Goal: Task Accomplishment & Management: Use online tool/utility

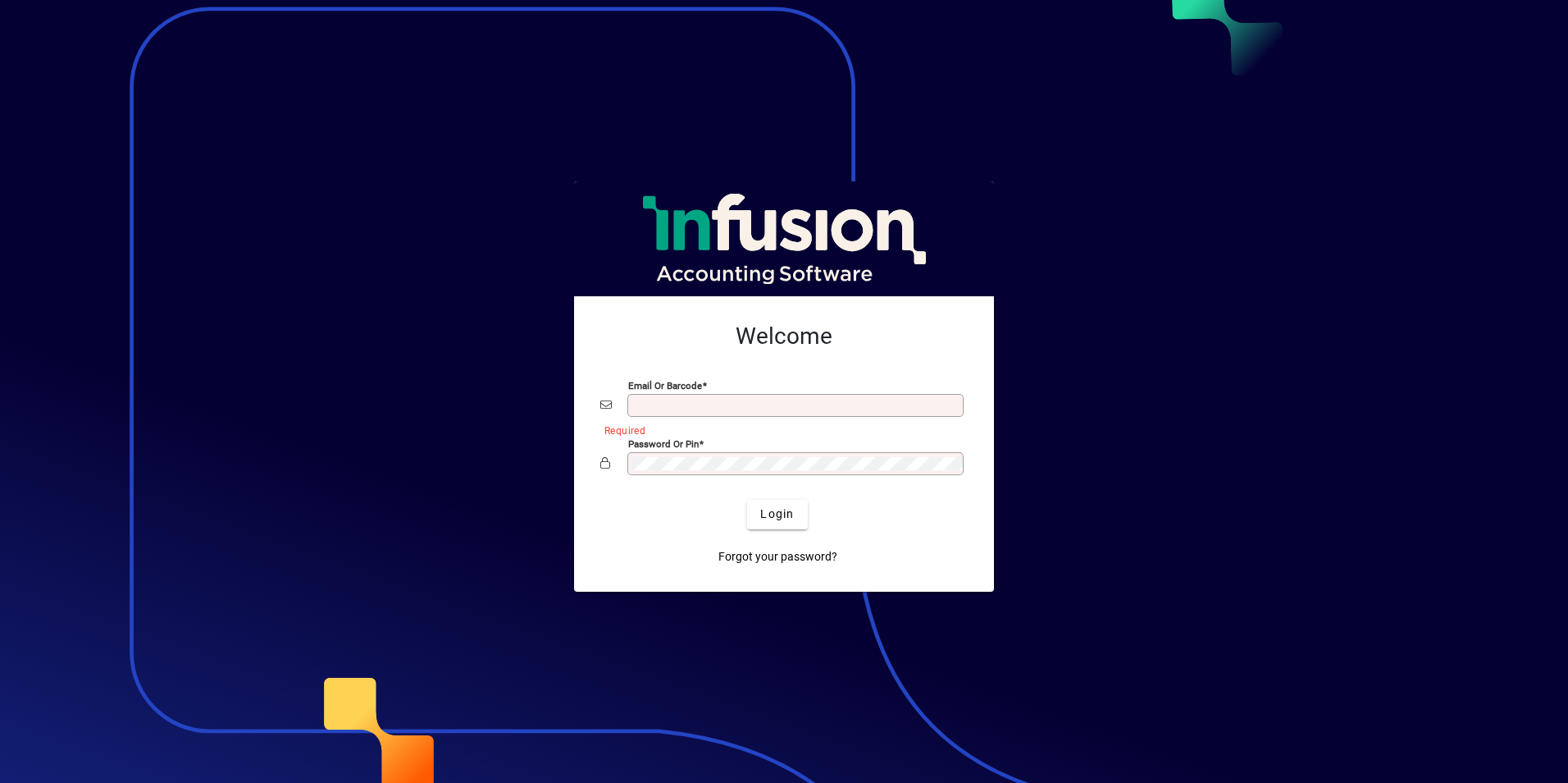
type input "**********"
drag, startPoint x: 0, startPoint y: 0, endPoint x: 779, endPoint y: 512, distance: 932.2
click at [779, 512] on span "Login" at bounding box center [777, 515] width 34 height 17
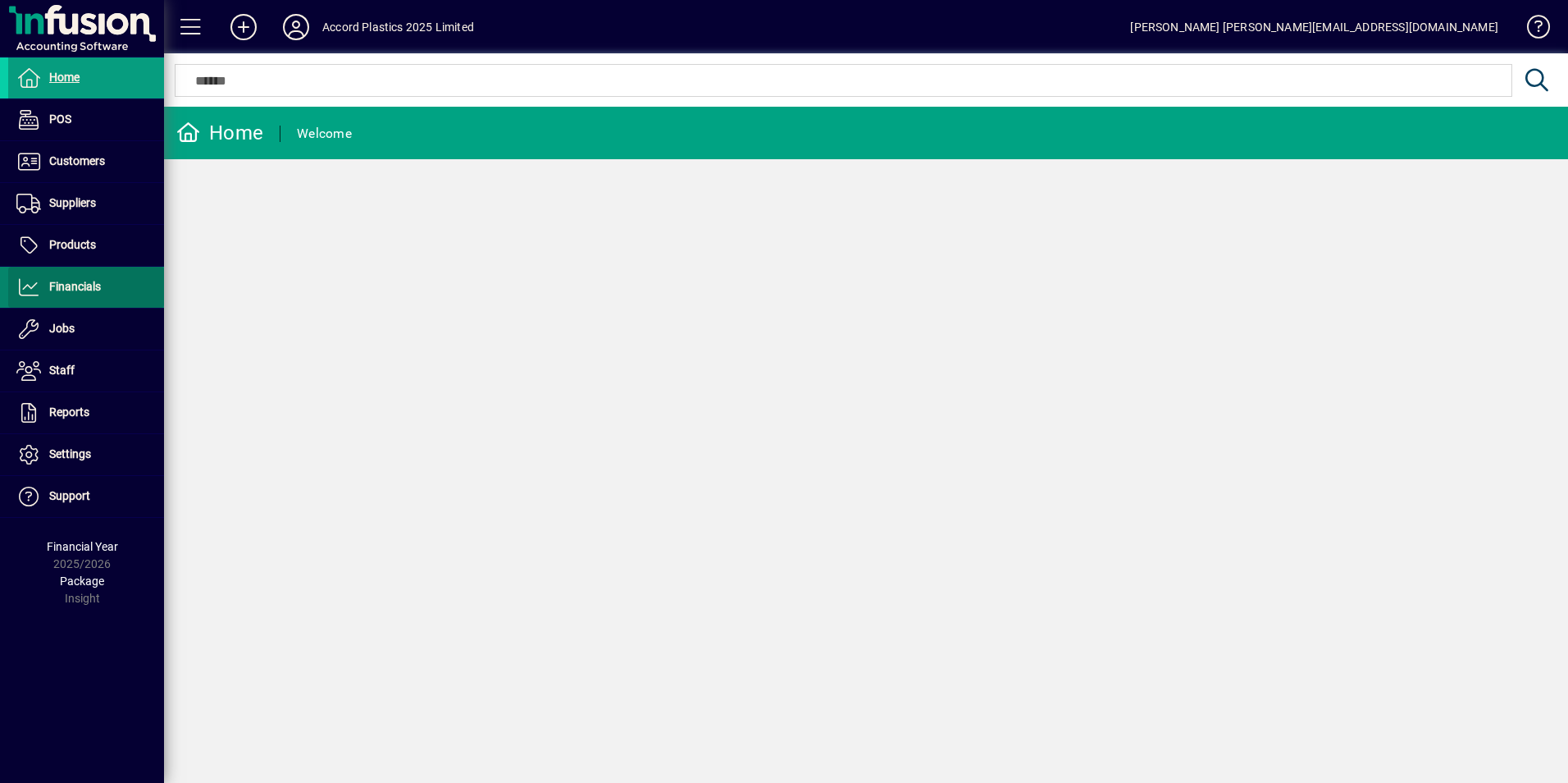
click at [54, 289] on span "Financials" at bounding box center [75, 287] width 52 height 14
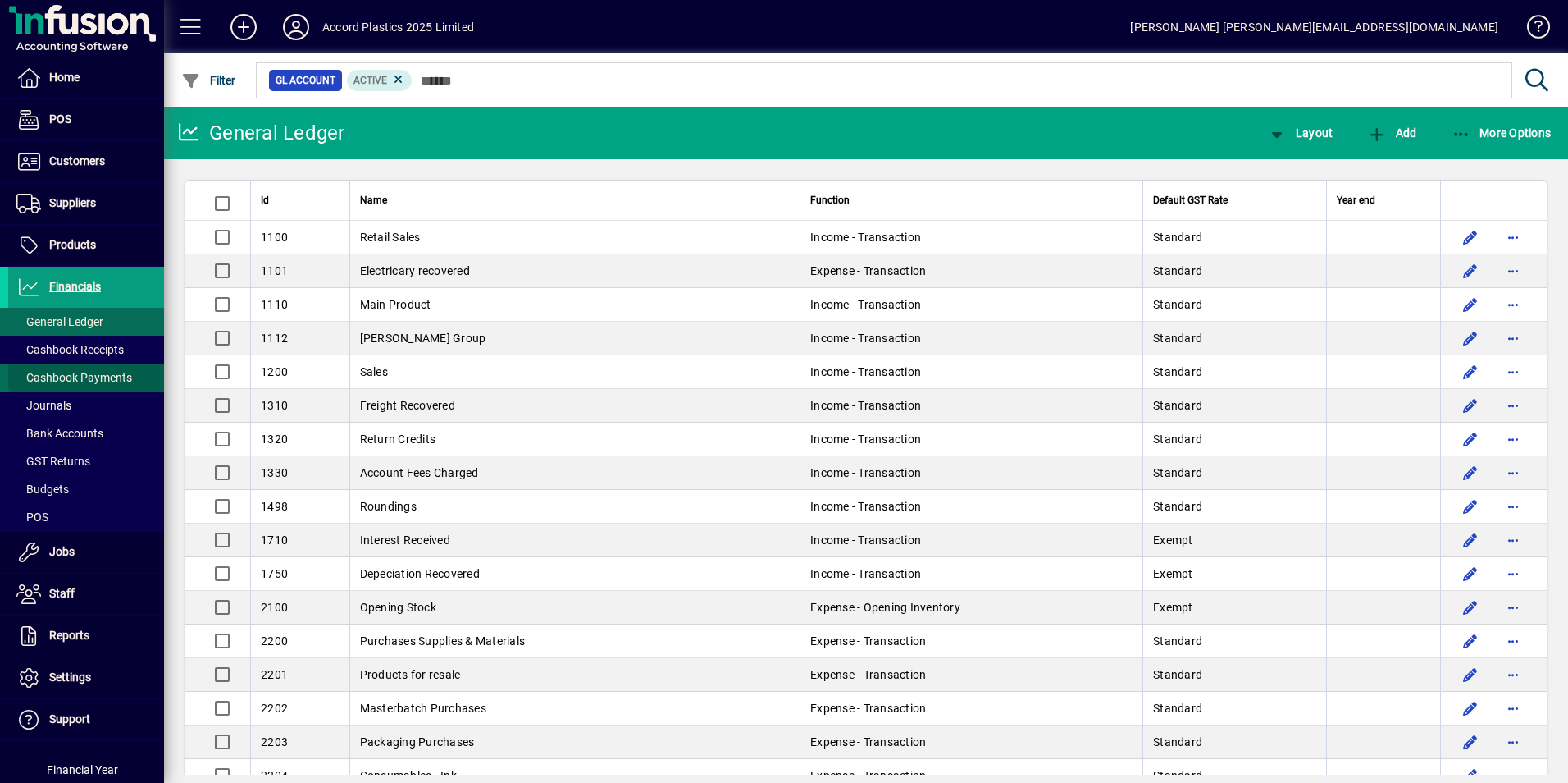
click at [95, 378] on span "Cashbook Payments" at bounding box center [74, 378] width 116 height 14
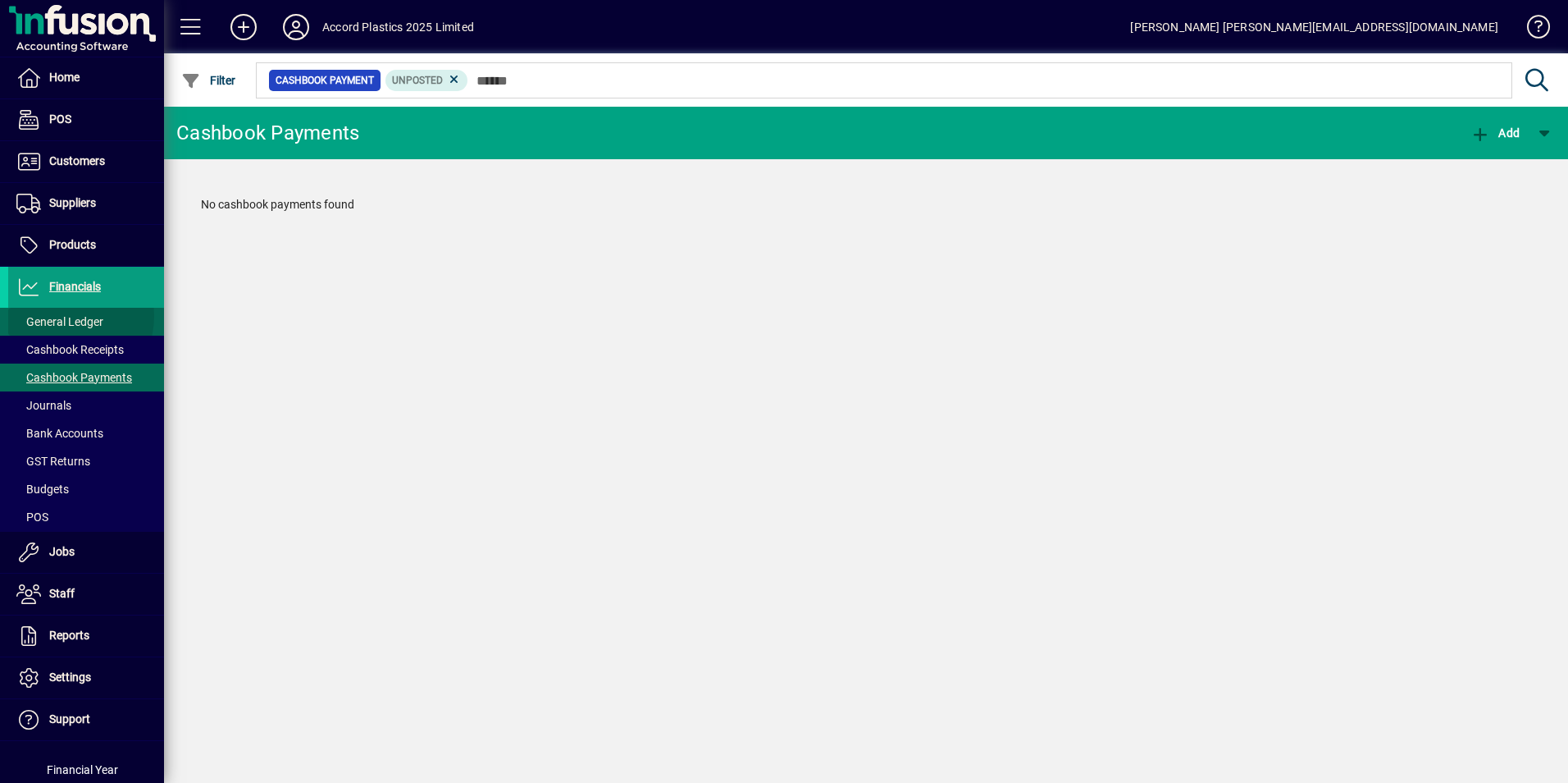
click at [64, 316] on span "General Ledger" at bounding box center [60, 322] width 87 height 14
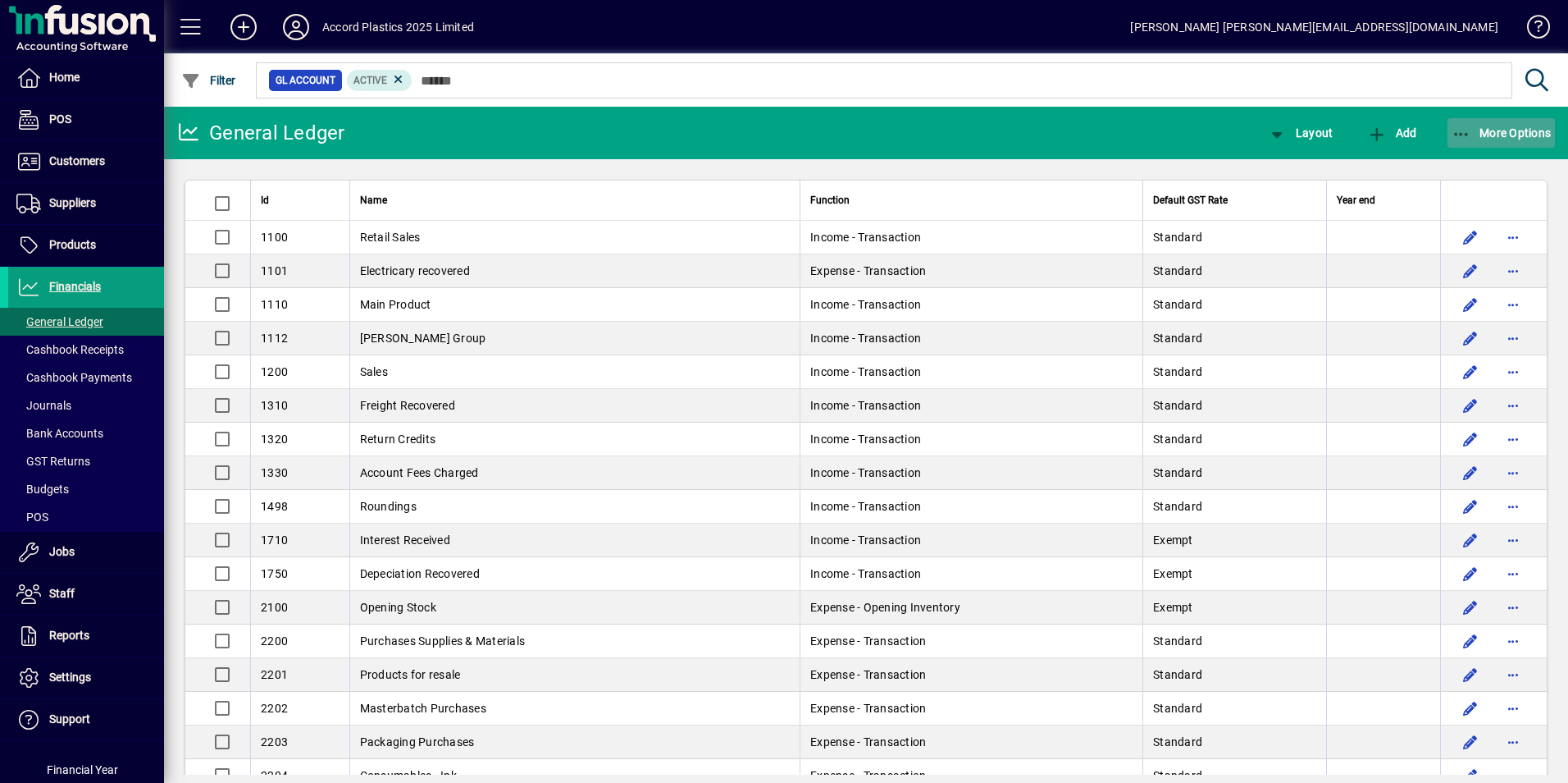
click at [1508, 126] on span "More Options" at bounding box center [1502, 133] width 100 height 14
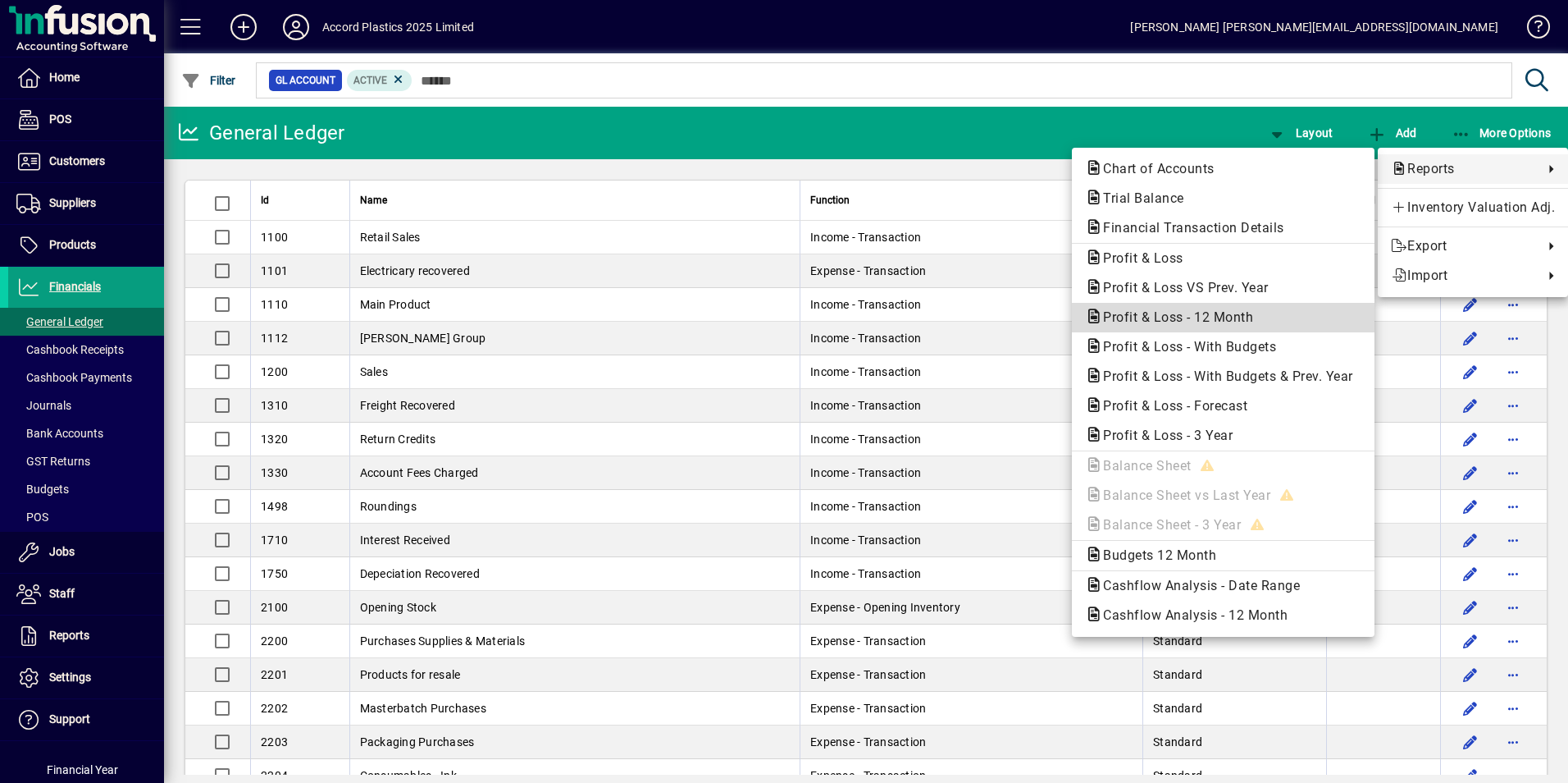
click at [1133, 312] on span "Profit & Loss - 12 Month" at bounding box center [1173, 317] width 177 height 15
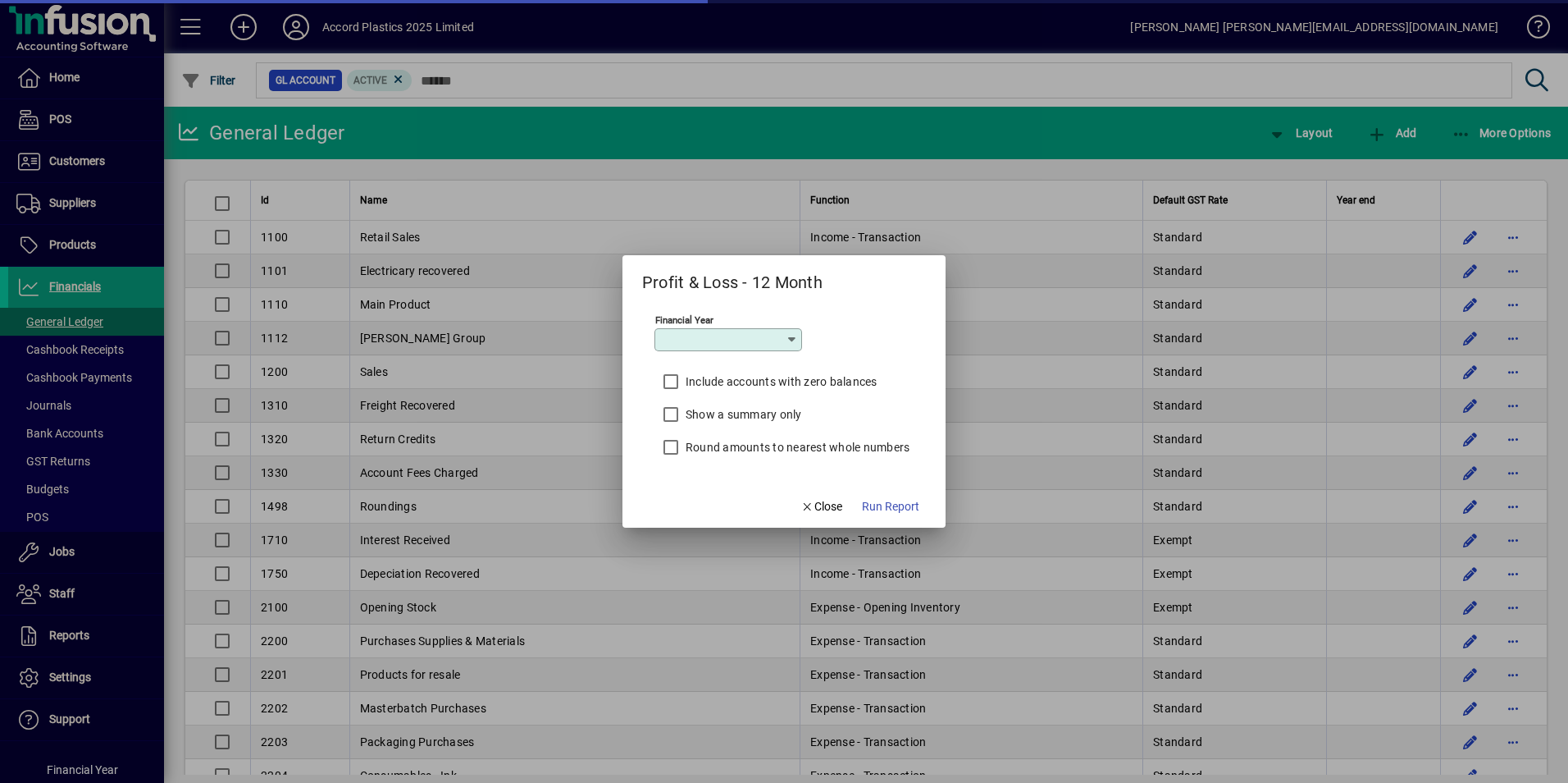
type input "*********"
click at [882, 501] on span "Run Report" at bounding box center [891, 507] width 58 height 17
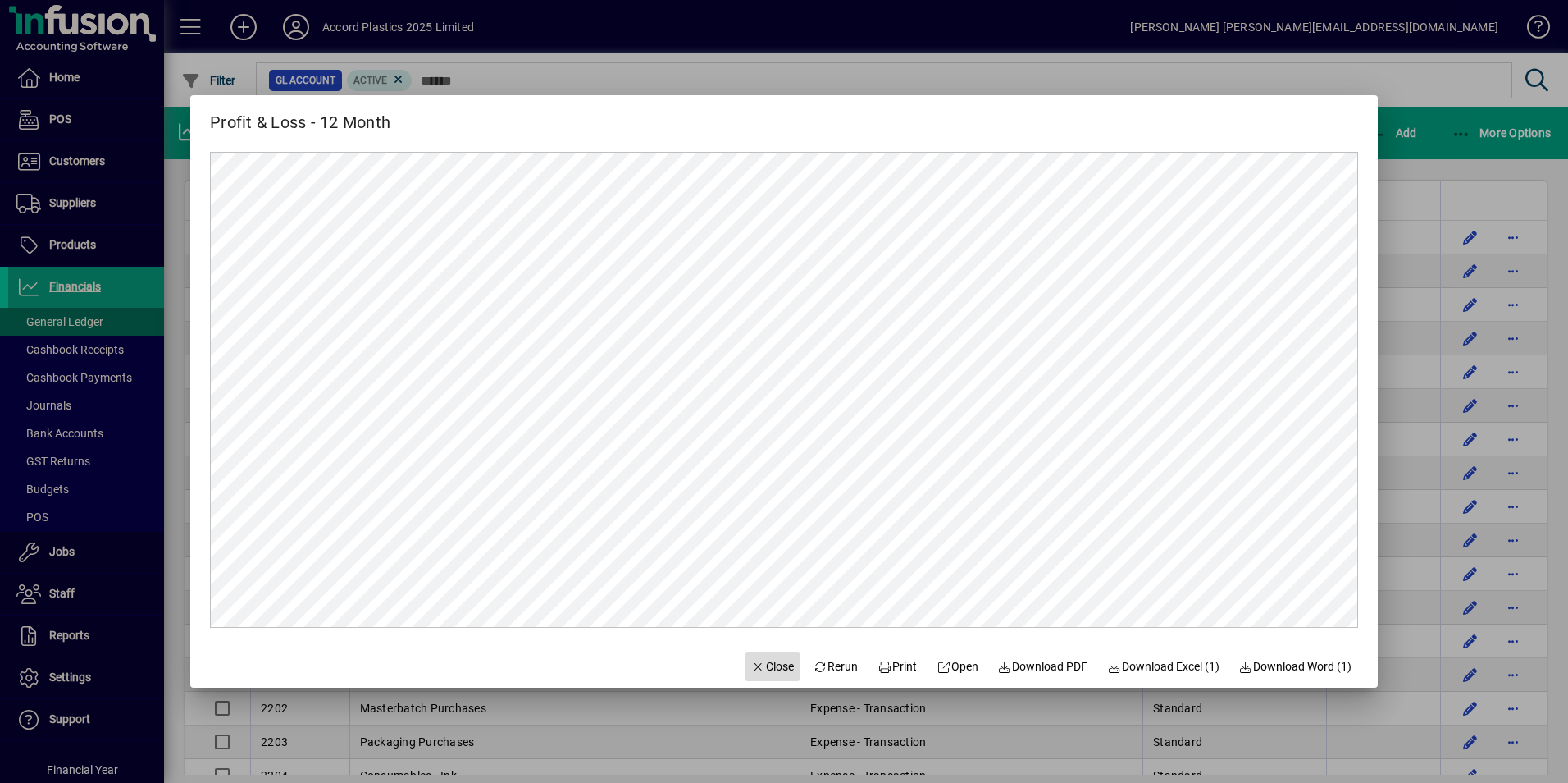
click at [757, 668] on span "Close" at bounding box center [773, 667] width 42 height 17
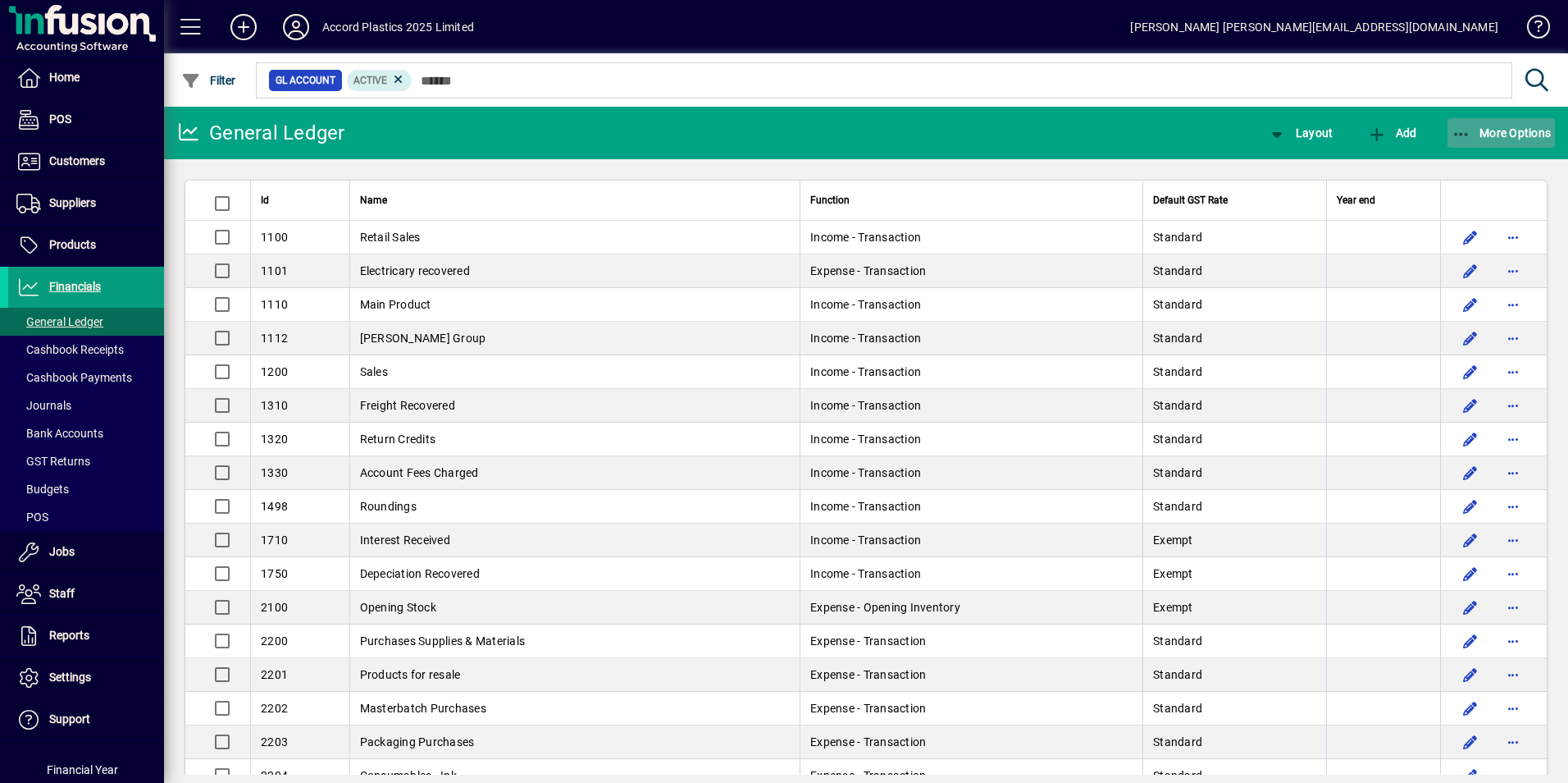
click at [1513, 127] on span "More Options" at bounding box center [1502, 133] width 100 height 14
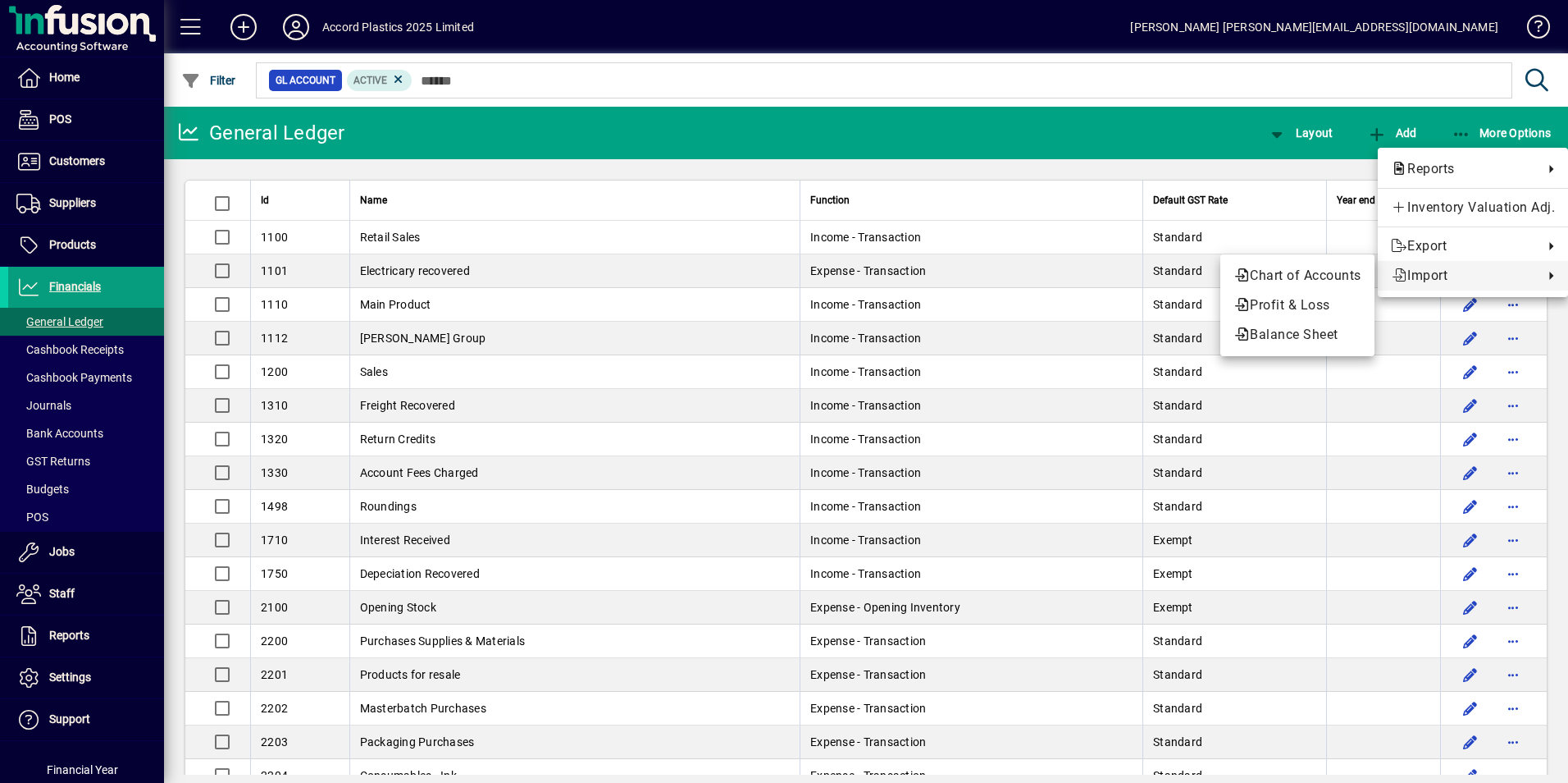
click at [518, 183] on div at bounding box center [784, 391] width 1568 height 783
